Goal: Ask a question

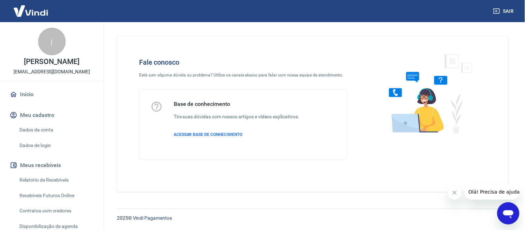
drag, startPoint x: 509, startPoint y: 211, endPoint x: 1006, endPoint y: 414, distance: 536.7
click at [509, 211] on icon "Abrir janela de mensagens" at bounding box center [507, 214] width 10 height 8
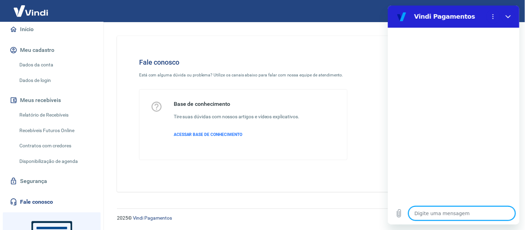
scroll to position [127, 0]
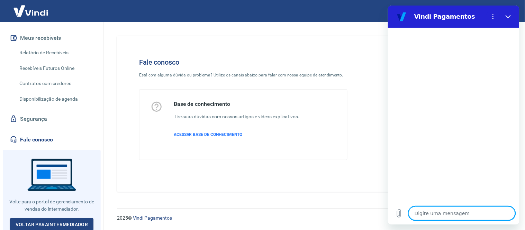
type textarea "b"
type textarea "x"
type textarea "bo"
type textarea "x"
type textarea "bom"
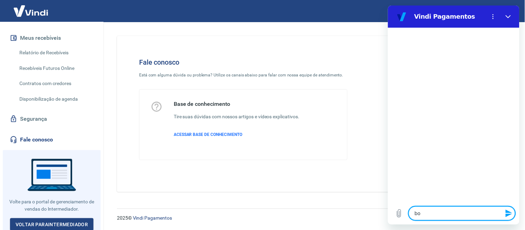
type textarea "x"
type textarea "bom"
type textarea "x"
type textarea "bom d"
type textarea "x"
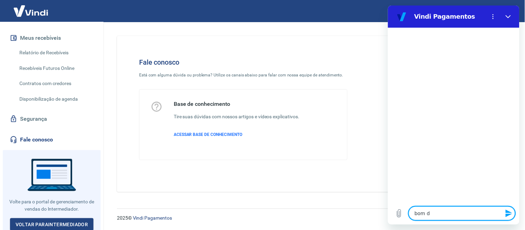
type textarea "bom di"
type textarea "x"
type textarea "bom dia"
type textarea "x"
type textarea "bom dia"
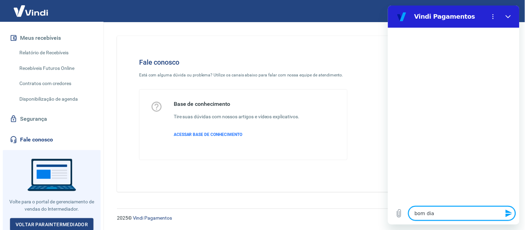
type textarea "x"
type textarea "bom dia ,"
type textarea "x"
type textarea "bom dia ,"
type textarea "x"
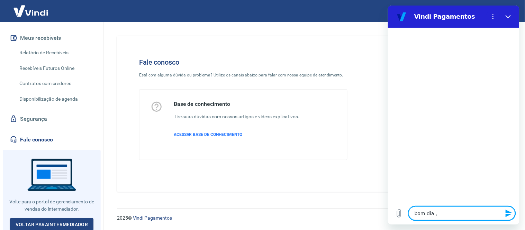
type textarea "bom dia , e"
type textarea "x"
type textarea "bom dia , e"
type textarea "x"
type textarea "bom dia , e n"
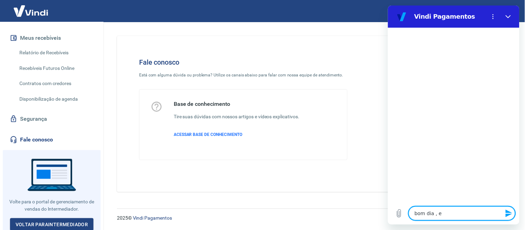
type textarea "x"
type textarea "bom dia , e nã"
type textarea "x"
type textarea "bom dia , e não"
type textarea "x"
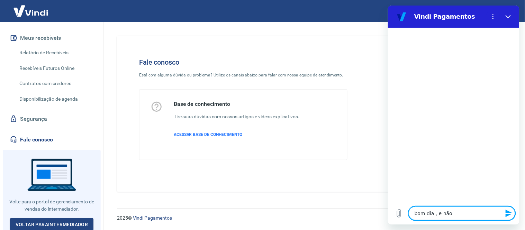
type textarea "bom dia , e não"
type textarea "x"
type textarea "bom dia , e não c"
type textarea "x"
type textarea "bom dia , e não co"
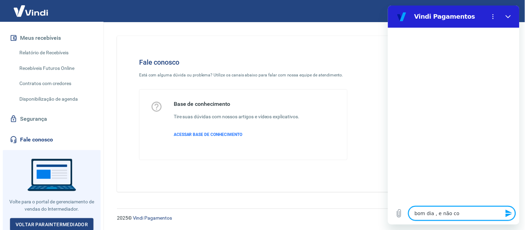
type textarea "x"
type textarea "bom dia , e não con"
type textarea "x"
type textarea "bom dia , e não cont"
type textarea "x"
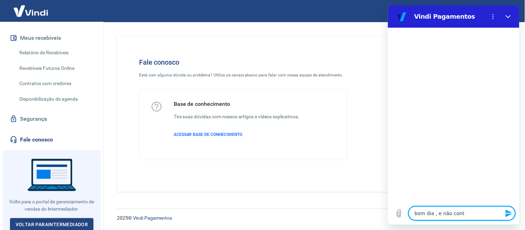
type textarea "bom dia , e não contr"
type textarea "x"
type textarea "bom dia , e não contra"
type textarea "x"
type textarea "bom dia , e não contrat"
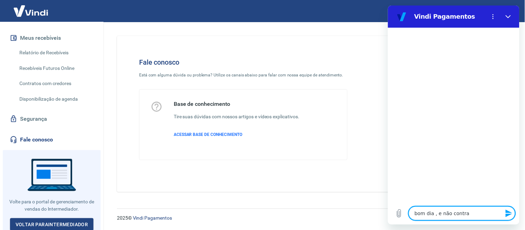
type textarea "x"
type textarea "bom dia , e não contratr"
type textarea "x"
type textarea "bom dia , e não contrat"
type textarea "x"
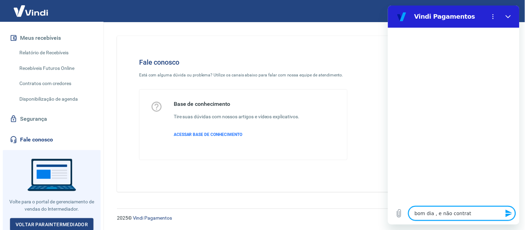
type textarea "bom dia , e não contrate"
type textarea "x"
type textarea "bom dia , e não contratei"
type textarea "x"
type textarea "bom dia , e não contratei"
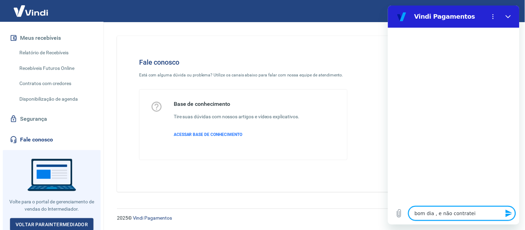
type textarea "x"
type textarea "bom dia , e não contratei o"
type textarea "x"
type textarea "bom dia , e não contratei o"
type textarea "x"
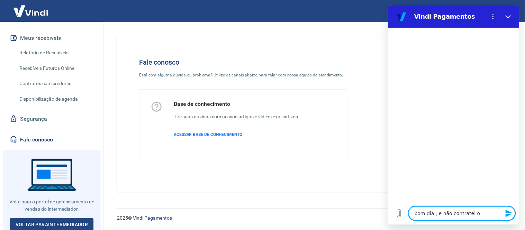
type textarea "bom dia , e não contratei o s"
type textarea "x"
type textarea "bom dia , e não contratei o se"
type textarea "x"
type textarea "bom dia , e não contratei o ser"
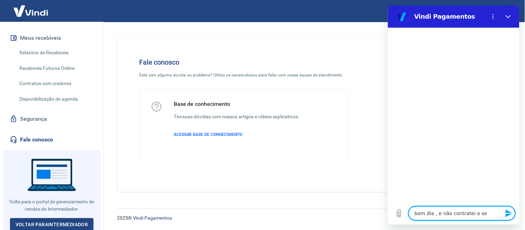
type textarea "x"
type textarea "bom dia , e não contratei o serv"
type textarea "x"
type textarea "bom dia , e não contratei o servi"
type textarea "x"
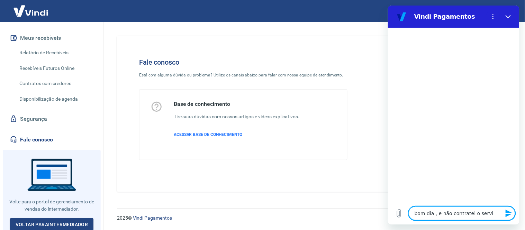
type textarea "bom dia , e não contratei o servic"
type textarea "x"
type textarea "bom dia , e não contratei o servico"
type textarea "x"
type textarea "bom dia , e não contratei o servico"
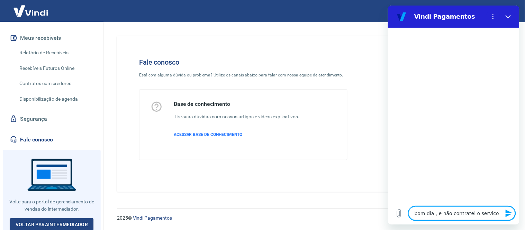
type textarea "x"
type textarea "bom dia , e não contratei o servico"
type textarea "x"
type textarea "bom dia , e não contratei o servico d"
type textarea "x"
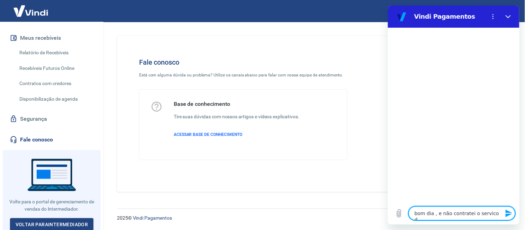
type textarea "bom dia , e não contratei o servico de"
type textarea "x"
type textarea "bom dia , e não contratei o servico de"
type textarea "x"
paste textarea "Plano 1 E-mail Marketing"
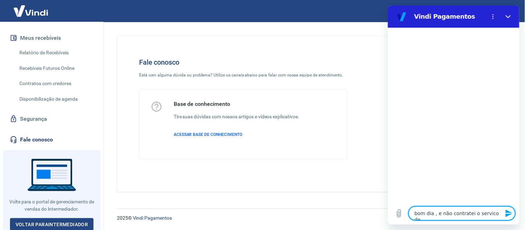
type textarea "bom dia , e não contratei o servico de Plano 1 E-mail Marketing"
type textarea "x"
type textarea "bom dia , e não contratei o servico de Plano 1 E-mail Marketing"
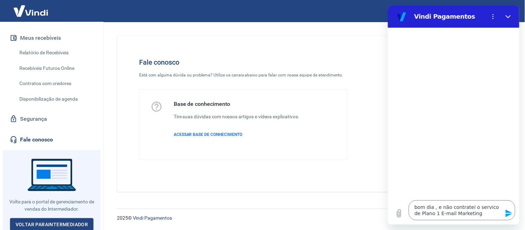
click at [507, 209] on icon "Enviar mensagem" at bounding box center [508, 213] width 8 height 8
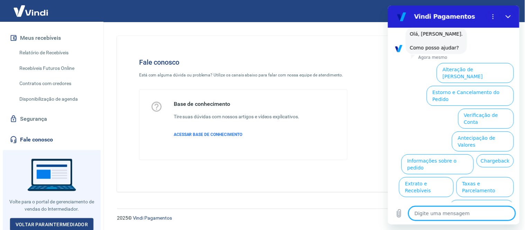
scroll to position [46, 0]
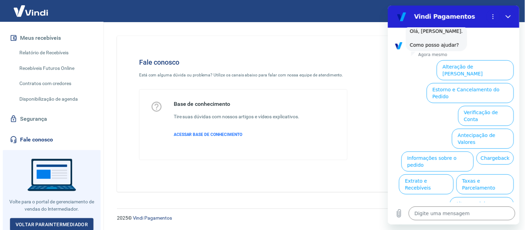
click at [484, 220] on button "Assinaturas e Faturas Tray" at bounding box center [479, 230] width 67 height 20
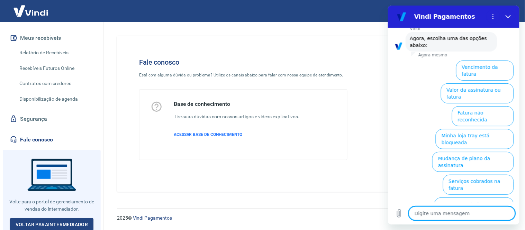
scroll to position [93, 0]
click at [486, 105] on button "Fatura não reconhecida" at bounding box center [482, 115] width 62 height 20
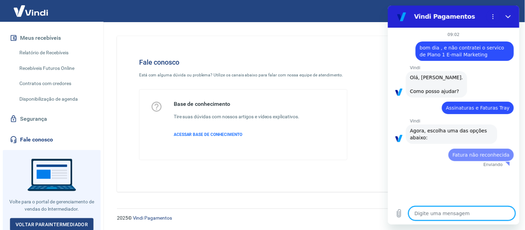
scroll to position [0, 0]
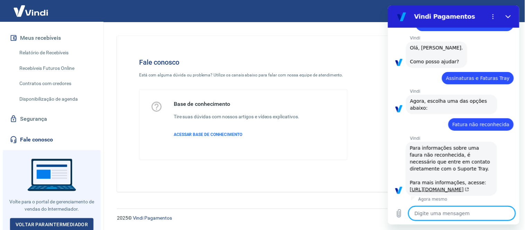
type textarea "x"
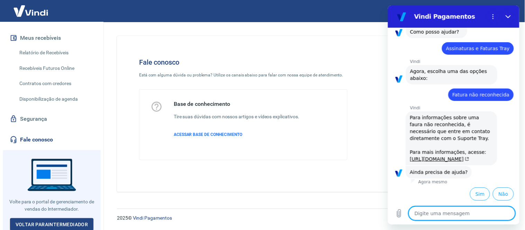
scroll to position [87, 0]
click at [427, 156] on link "[URL][DOMAIN_NAME]" at bounding box center [438, 159] width 59 height 6
